Goal: Information Seeking & Learning: Learn about a topic

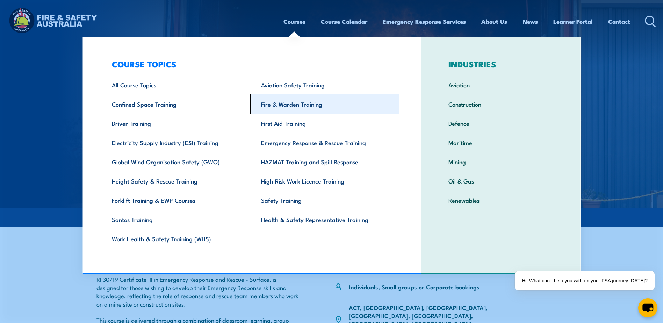
click at [320, 104] on link "Fire & Warden Training" at bounding box center [324, 103] width 149 height 19
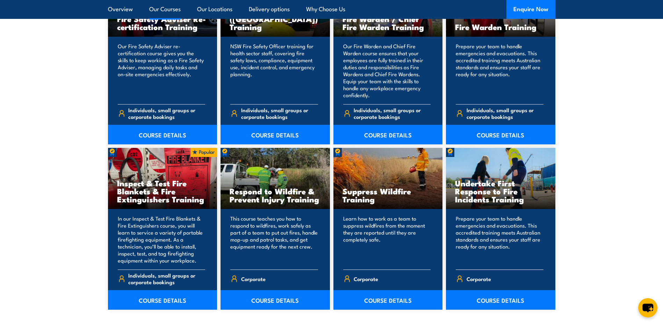
scroll to position [979, 0]
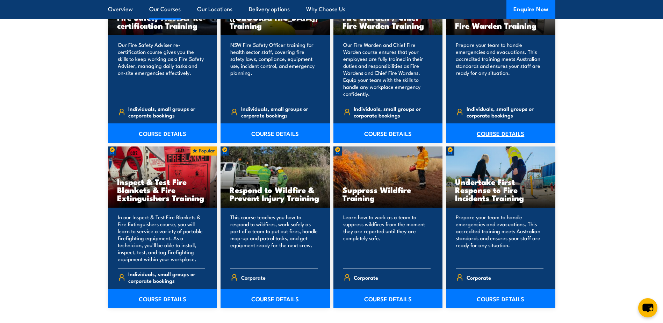
click at [518, 130] on link "COURSE DETAILS" at bounding box center [500, 133] width 109 height 20
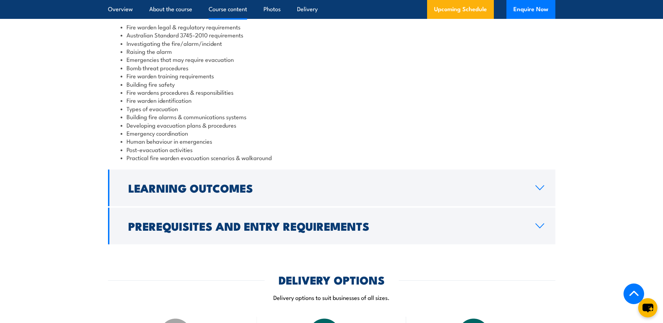
scroll to position [769, 0]
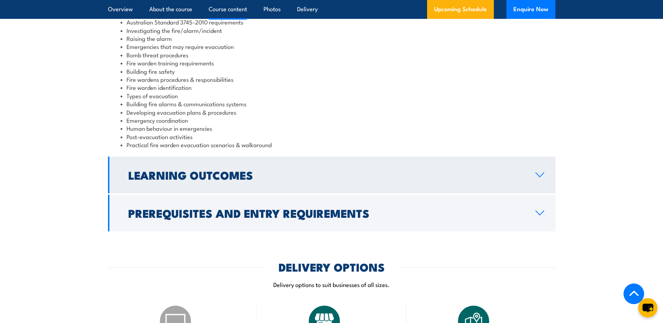
click at [535, 180] on link "Learning Outcomes" at bounding box center [332, 175] width 448 height 37
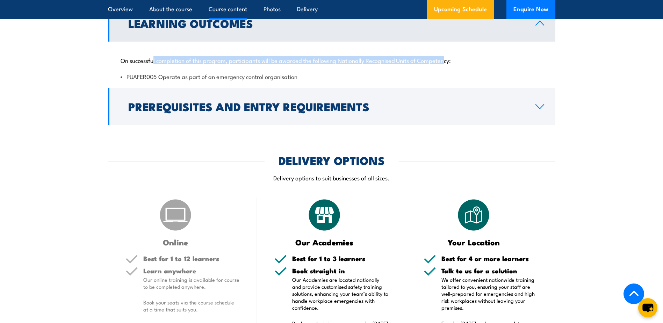
drag, startPoint x: 155, startPoint y: 59, endPoint x: 447, endPoint y: 61, distance: 292.4
click at [447, 61] on p "On successful completion of this program, participants will be awarded the foll…" at bounding box center [332, 60] width 422 height 7
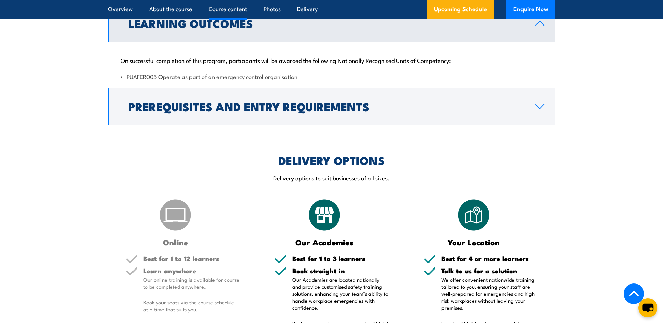
drag, startPoint x: 447, startPoint y: 61, endPoint x: 424, endPoint y: 65, distance: 23.3
click at [424, 65] on div "On successful completion of this program, participants will be awarded the foll…" at bounding box center [332, 64] width 448 height 45
click at [425, 73] on li "PUAFER005 Operate as part of an emergency control organisation" at bounding box center [332, 76] width 422 height 8
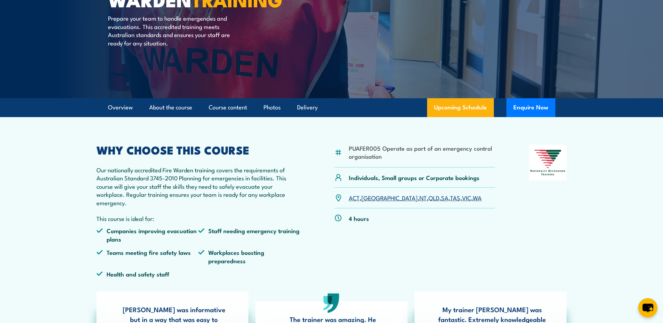
scroll to position [0, 0]
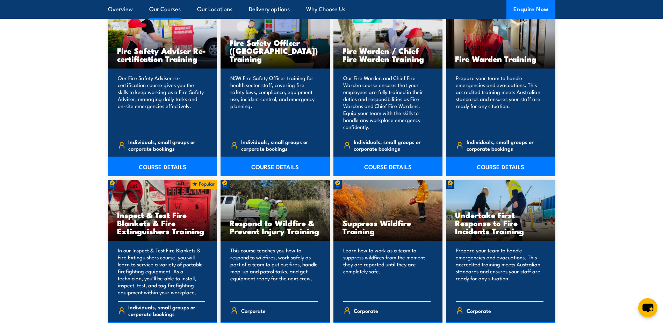
scroll to position [944, 0]
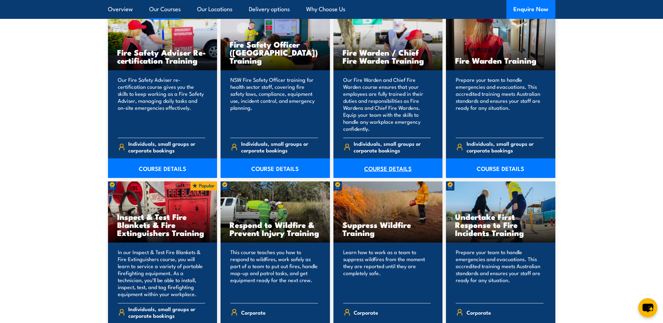
click at [381, 166] on link "COURSE DETAILS" at bounding box center [388, 168] width 109 height 20
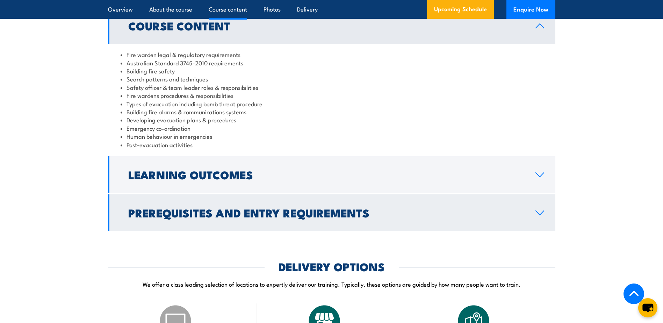
scroll to position [804, 0]
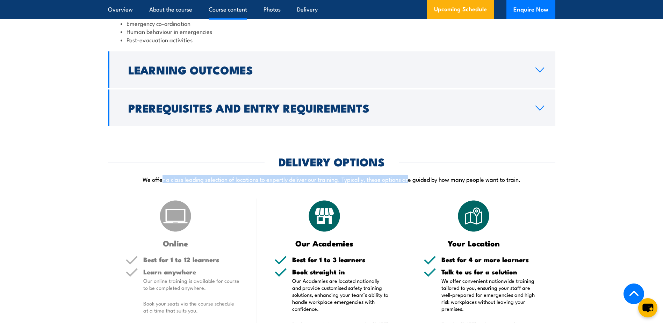
drag, startPoint x: 162, startPoint y: 187, endPoint x: 409, endPoint y: 190, distance: 246.9
click at [409, 183] on p "We offer a class leading selection of locations to expertly deliver our trainin…" at bounding box center [332, 179] width 448 height 8
drag, startPoint x: 409, startPoint y: 190, endPoint x: 386, endPoint y: 189, distance: 22.7
click at [386, 183] on p "We offer a class leading selection of locations to expertly deliver our trainin…" at bounding box center [332, 179] width 448 height 8
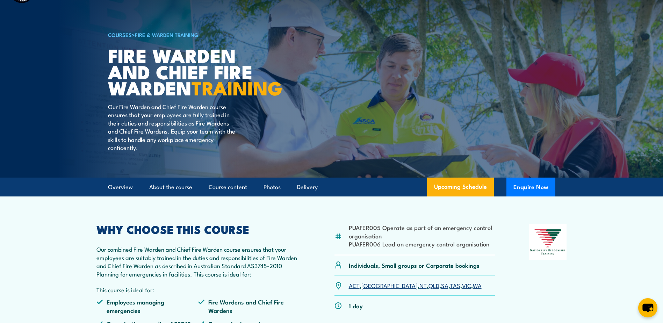
scroll to position [0, 0]
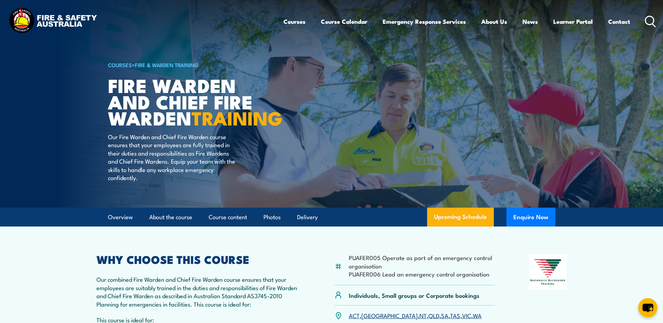
click at [68, 20] on img at bounding box center [53, 21] width 92 height 30
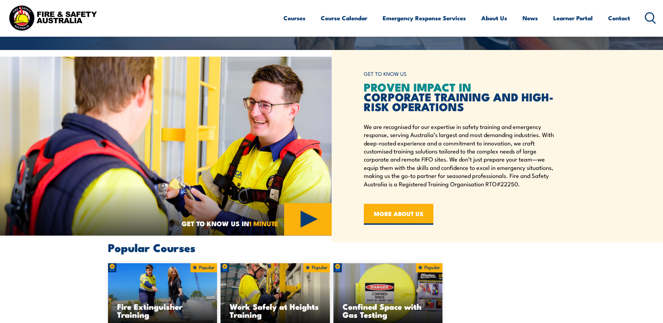
scroll to position [280, 0]
